Goal: Information Seeking & Learning: Learn about a topic

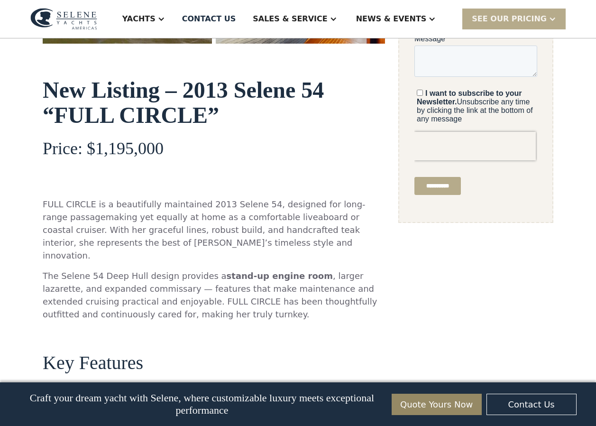
scroll to position [285, 0]
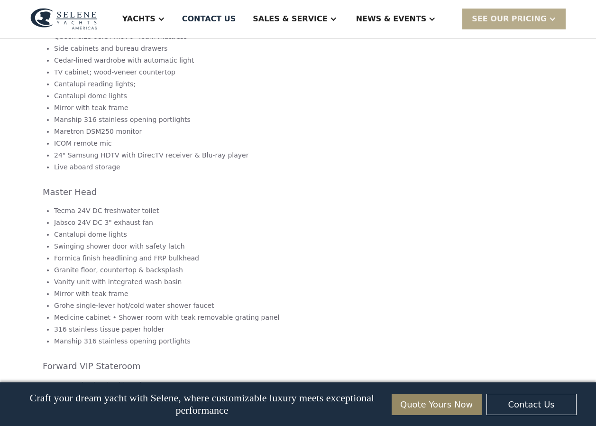
scroll to position [1757, 0]
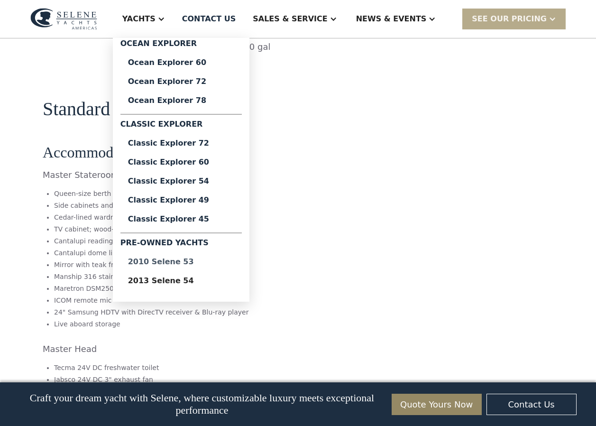
click at [220, 264] on div "2010 Selene 53" at bounding box center [181, 262] width 106 height 8
